Goal: Information Seeking & Learning: Learn about a topic

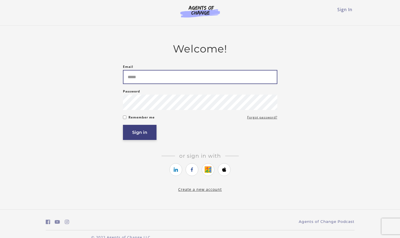
type input "**********"
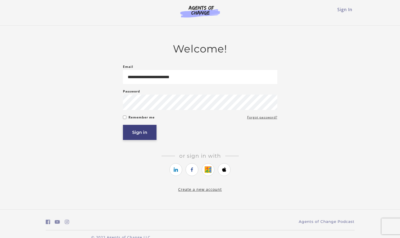
click at [145, 139] on button "Sign in" at bounding box center [140, 132] width 34 height 15
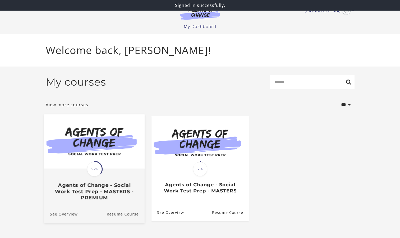
click at [141, 153] on img at bounding box center [94, 141] width 101 height 54
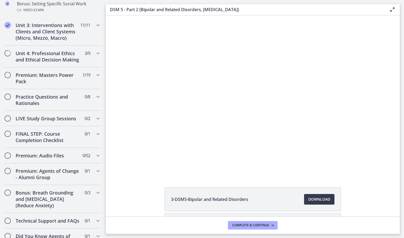
scroll to position [542, 0]
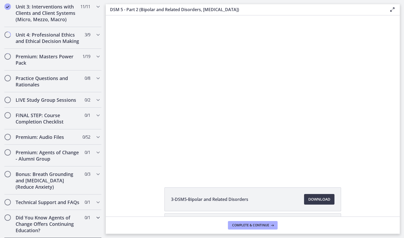
click at [75, 226] on h2 "Did You Know Agents of Change Offers Continuing Education?" at bounding box center [48, 223] width 65 height 19
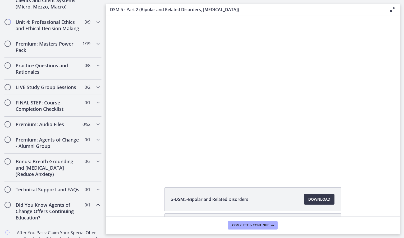
scroll to position [254, 0]
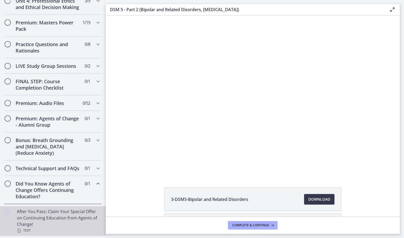
click at [86, 220] on div "After You Pass: Claim Your Special Offer on Continuing Education from Agents of…" at bounding box center [58, 220] width 83 height 25
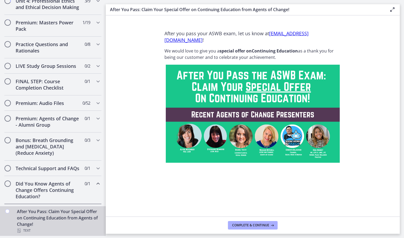
click at [82, 194] on div "Did You Know Agents of Change Offers Continuing Education? 0 / 1 Completed" at bounding box center [52, 190] width 97 height 28
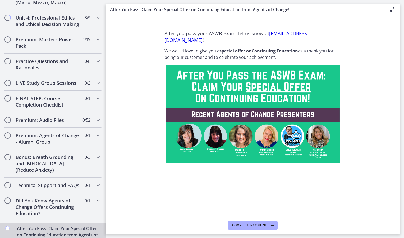
scroll to position [220, 0]
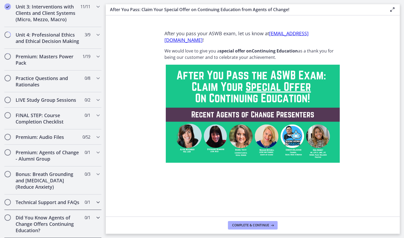
click at [85, 199] on span "0 / 1 Completed" at bounding box center [88, 202] width 6 height 6
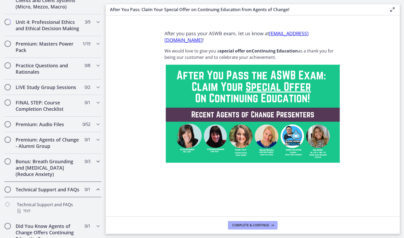
click at [83, 175] on div "Bonus: Breath Grounding and [MEDICAL_DATA] (Reduce Anxiety) 0 / 3 Completed" at bounding box center [52, 167] width 97 height 28
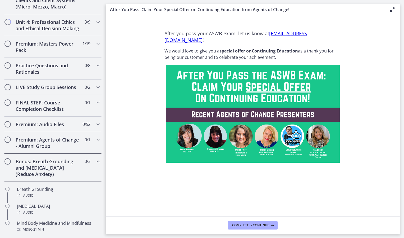
click at [88, 150] on div "Premium: Agents of Change - Alumni Group 0 / 1 Completed" at bounding box center [52, 143] width 97 height 22
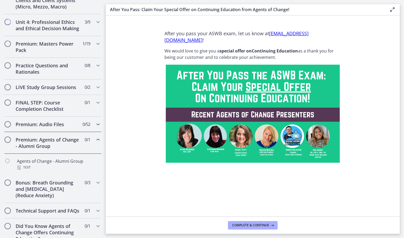
click at [89, 129] on div "Premium: Audio Files 0 / 52 Completed" at bounding box center [52, 123] width 97 height 15
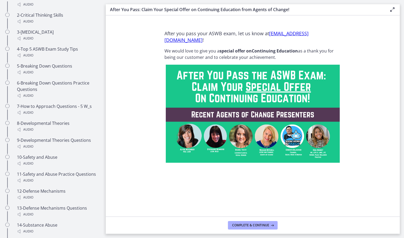
scroll to position [363, 0]
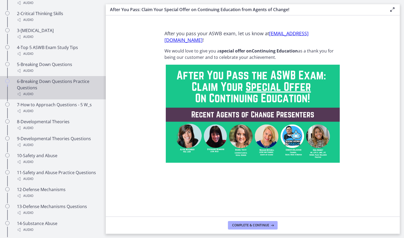
click at [74, 83] on link "6-Breaking Down Questions Practice Questions Audio" at bounding box center [53, 87] width 106 height 23
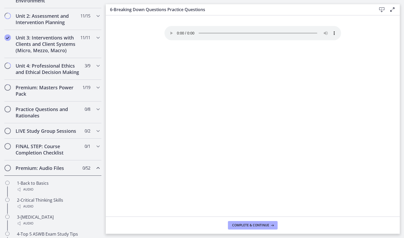
scroll to position [188, 0]
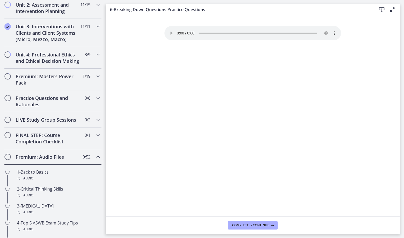
click at [87, 162] on div "Premium: Audio Files 0 / 52 Completed" at bounding box center [52, 156] width 97 height 15
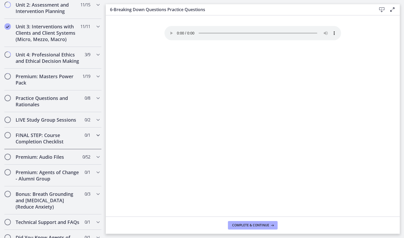
click at [87, 149] on div "FINAL STEP: Course Completion Checklist 0 / 1 Completed" at bounding box center [52, 138] width 97 height 22
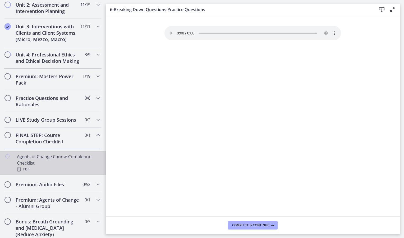
click at [84, 166] on div "Agents of Change Course Completion Checklist PDF" at bounding box center [58, 162] width 83 height 19
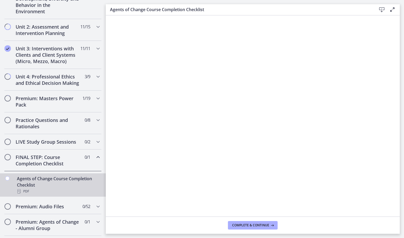
scroll to position [165, 0]
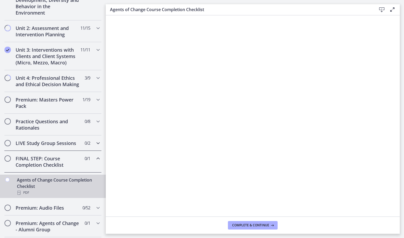
click at [82, 144] on div "LIVE Study Group Sessions 0 / 2 Completed" at bounding box center [52, 142] width 97 height 15
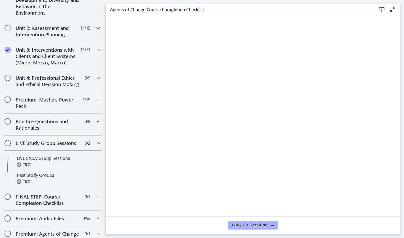
click at [95, 124] on span "Chapters" at bounding box center [98, 121] width 6 height 6
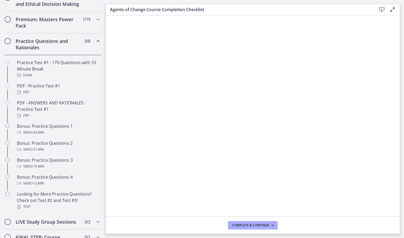
scroll to position [266, 0]
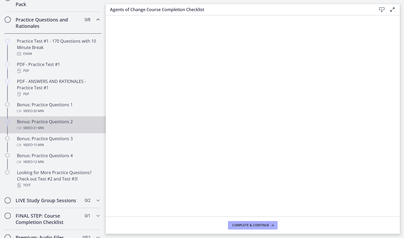
click at [74, 130] on div "Bonus: Practice Questions 2 Video · 21 min" at bounding box center [58, 124] width 83 height 13
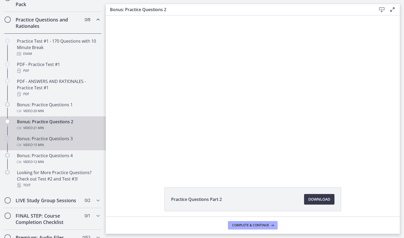
click at [70, 148] on div "Video · 15 min" at bounding box center [58, 145] width 83 height 6
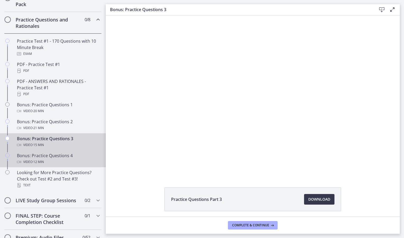
click at [67, 165] on div "Video · 12 min" at bounding box center [58, 161] width 83 height 6
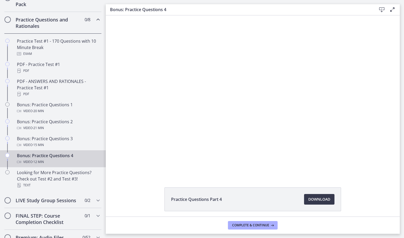
scroll to position [263, 0]
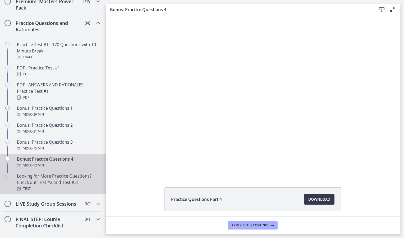
click at [67, 186] on div "Looking for More Practice Questions? Check out Test #2 and Test #3! Text" at bounding box center [58, 181] width 83 height 19
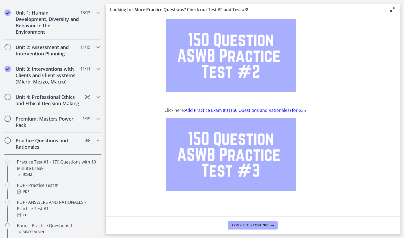
scroll to position [137, 0]
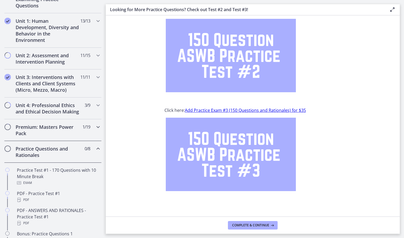
click at [71, 133] on h2 "Premium: Masters Power Pack" at bounding box center [48, 130] width 65 height 13
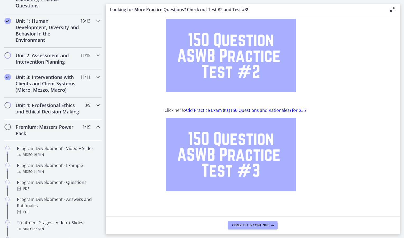
click at [81, 117] on div "Unit 4: Professional Ethics and Ethical Decision Making 3 / 9 Completed" at bounding box center [52, 108] width 97 height 22
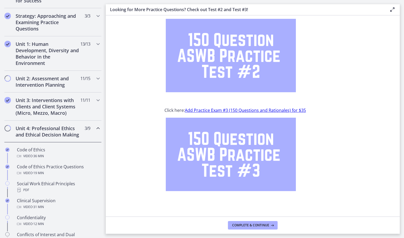
scroll to position [113, 0]
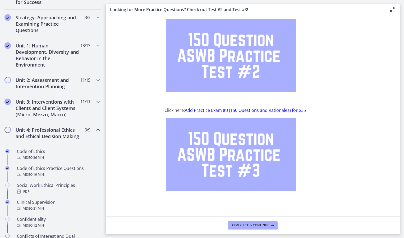
click at [85, 102] on span "11 / 11 Completed" at bounding box center [85, 101] width 10 height 6
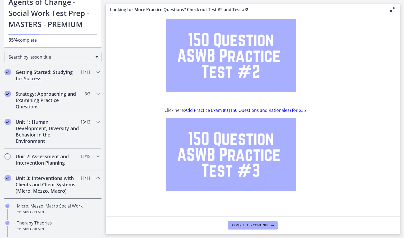
scroll to position [34, 0]
